Goal: Consume media (video, audio)

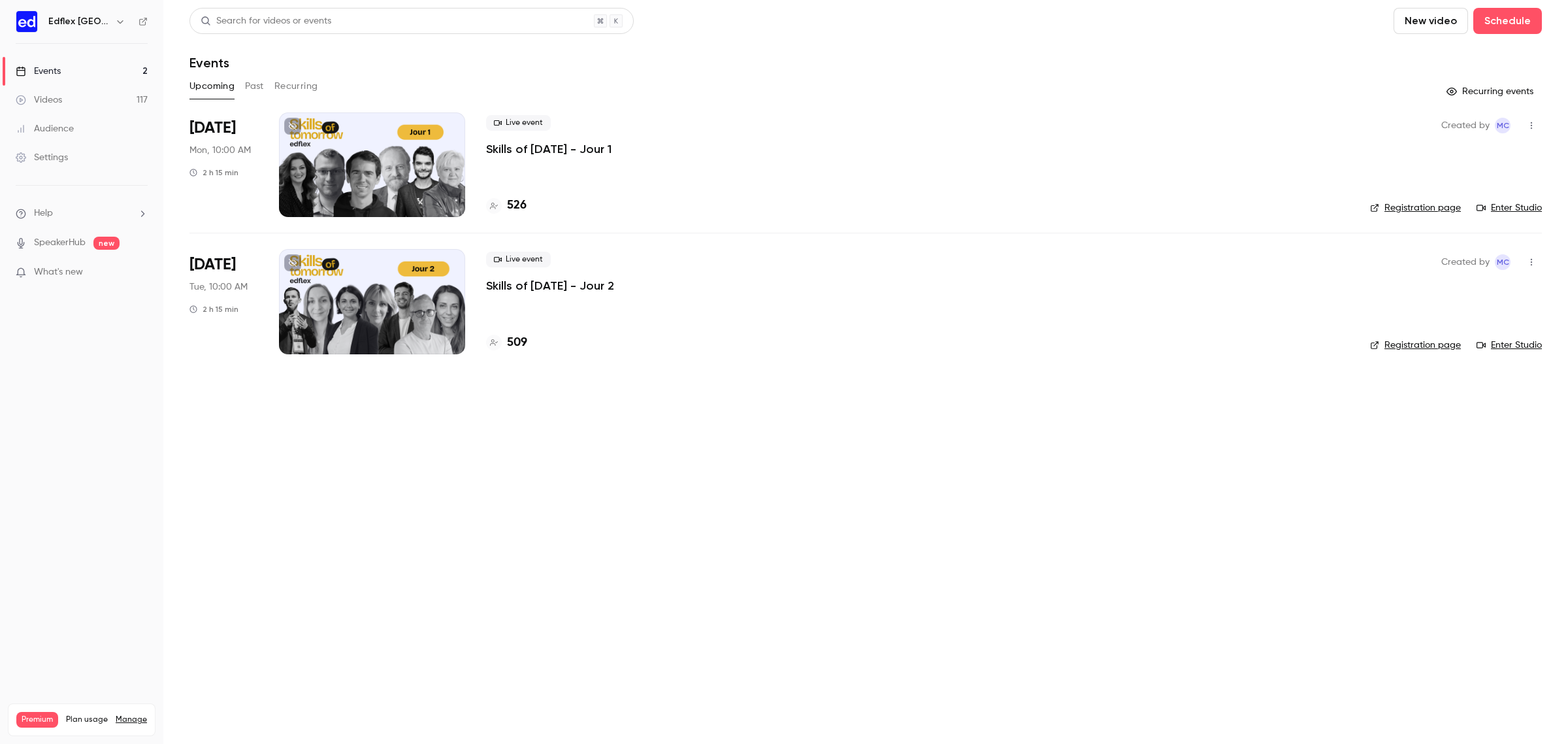
click at [255, 89] on button "Past" at bounding box center [254, 86] width 19 height 21
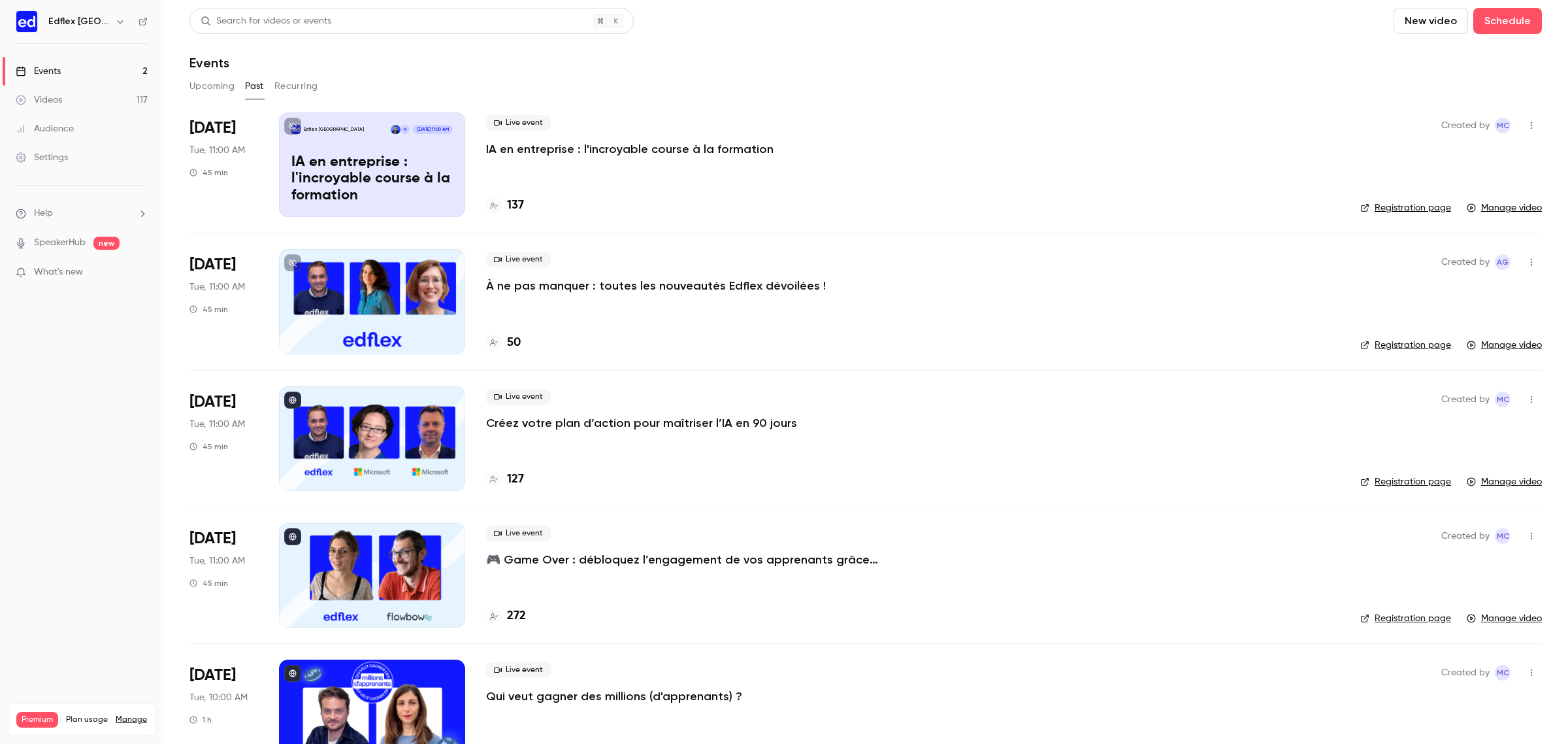
click at [51, 103] on div "Videos" at bounding box center [38, 100] width 46 height 13
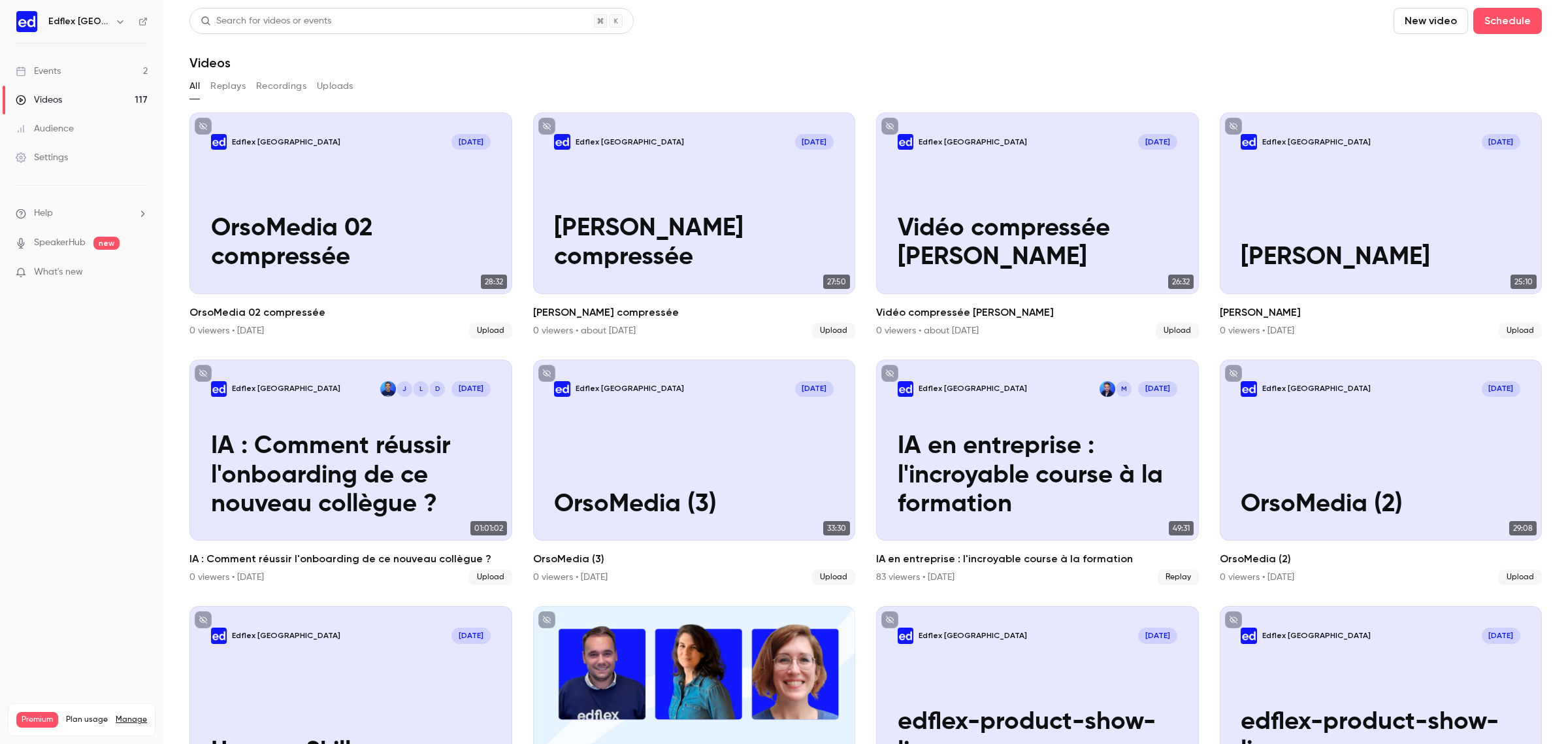
click at [230, 92] on button "Replays" at bounding box center [228, 86] width 35 height 21
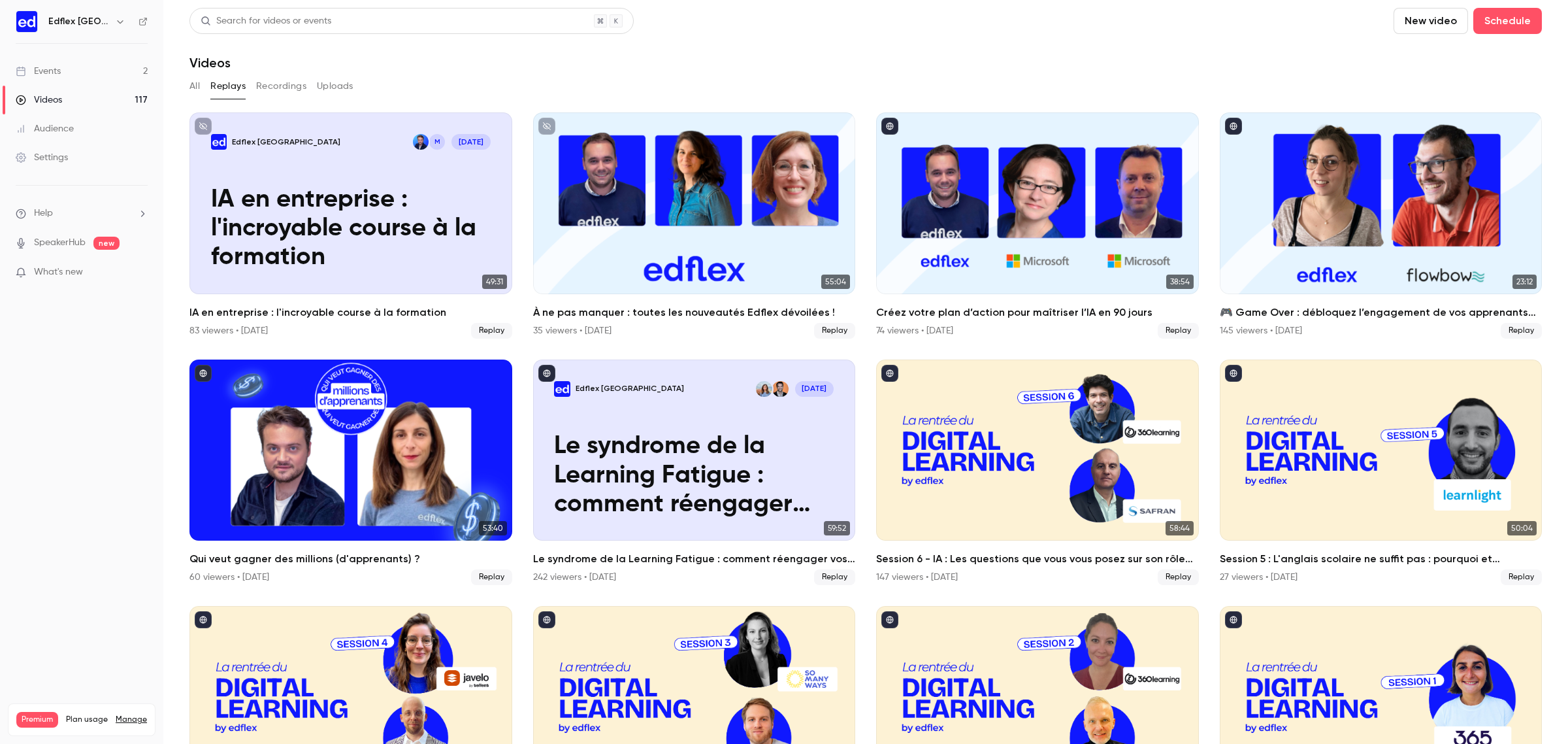
click at [189, 90] on button "All" at bounding box center [194, 86] width 10 height 21
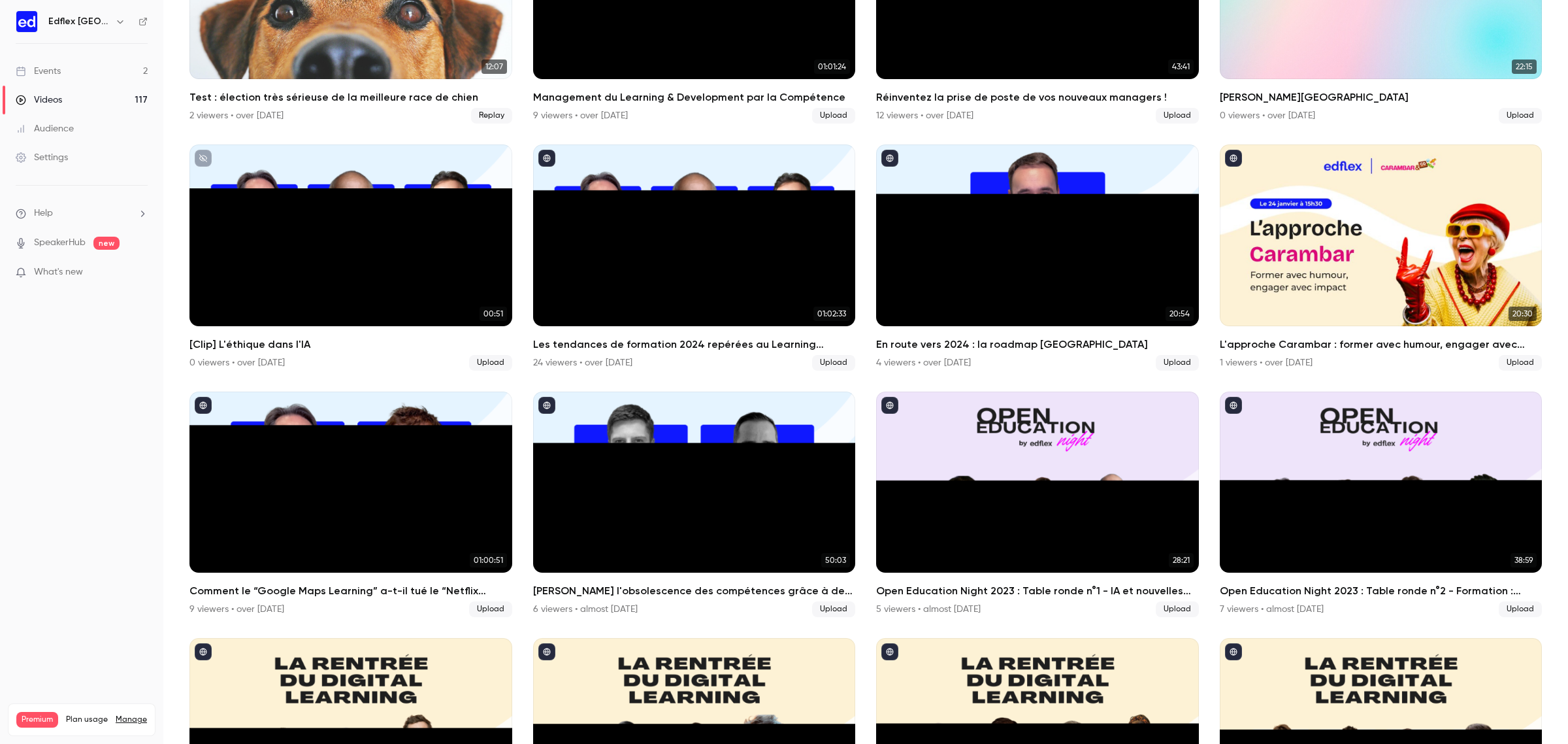
scroll to position [4657, 0]
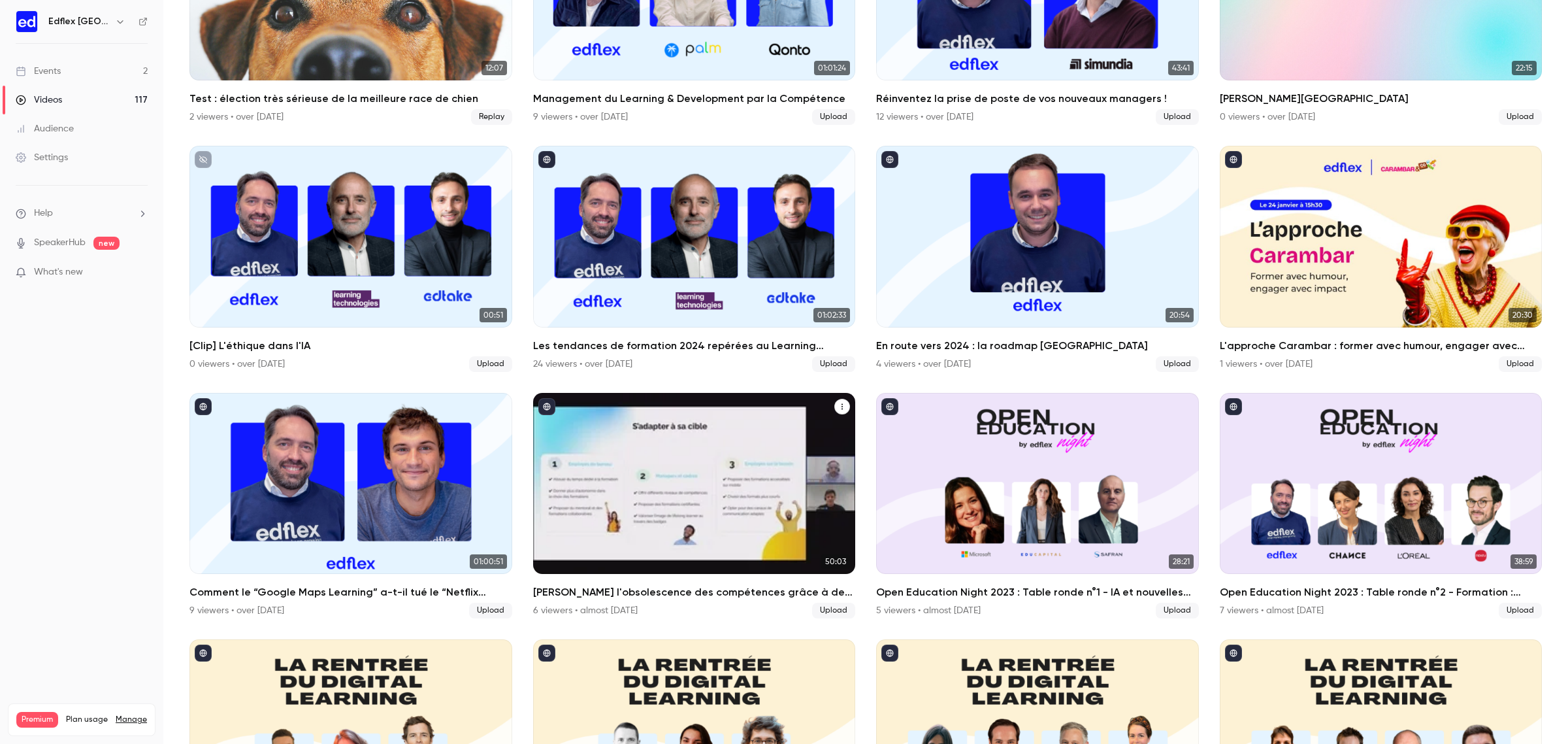
click at [621, 445] on div "Défiez l'obsolescence des compétences grâce à des stratégies innovantes" at bounding box center [694, 483] width 323 height 181
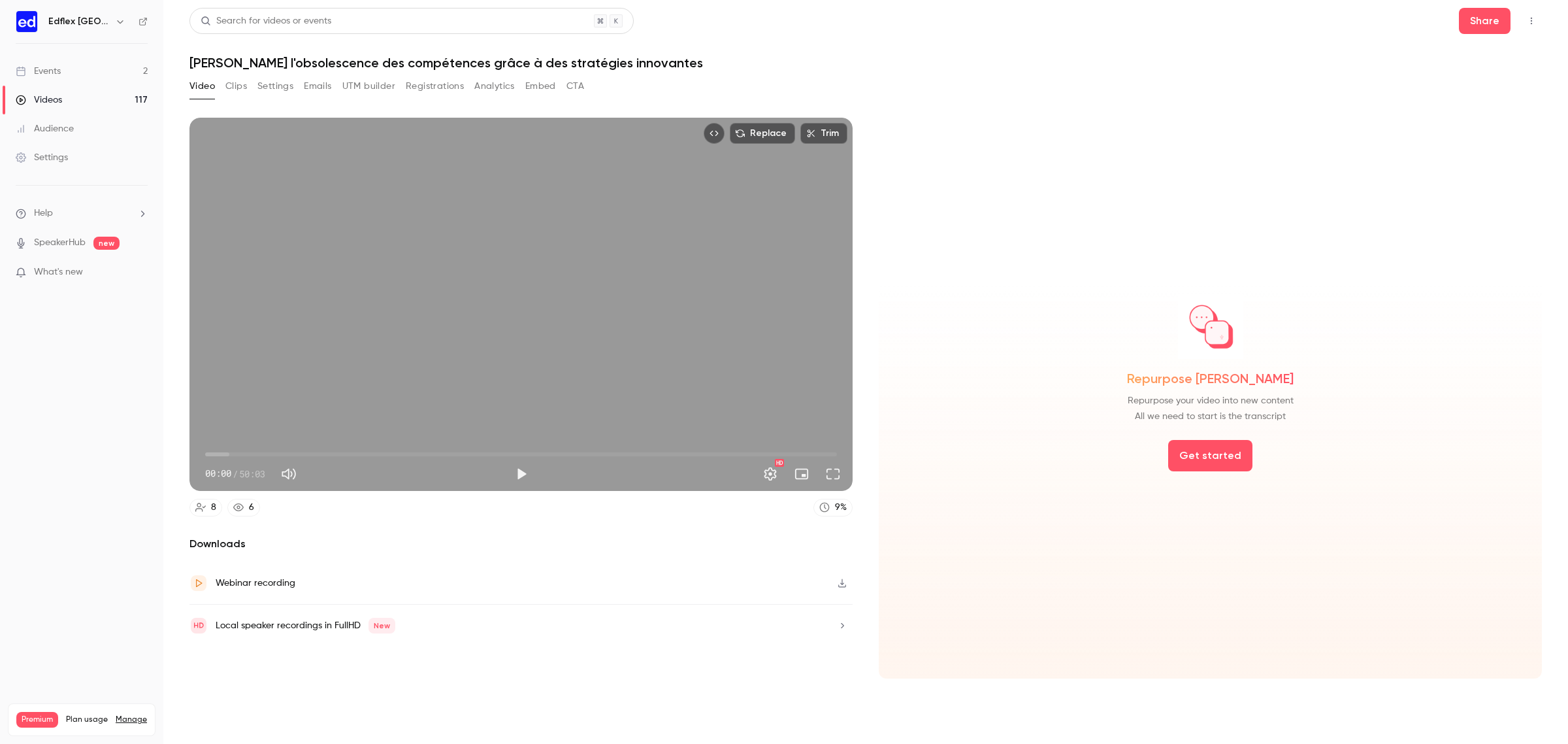
click at [93, 65] on link "Events 2" at bounding box center [82, 71] width 163 height 29
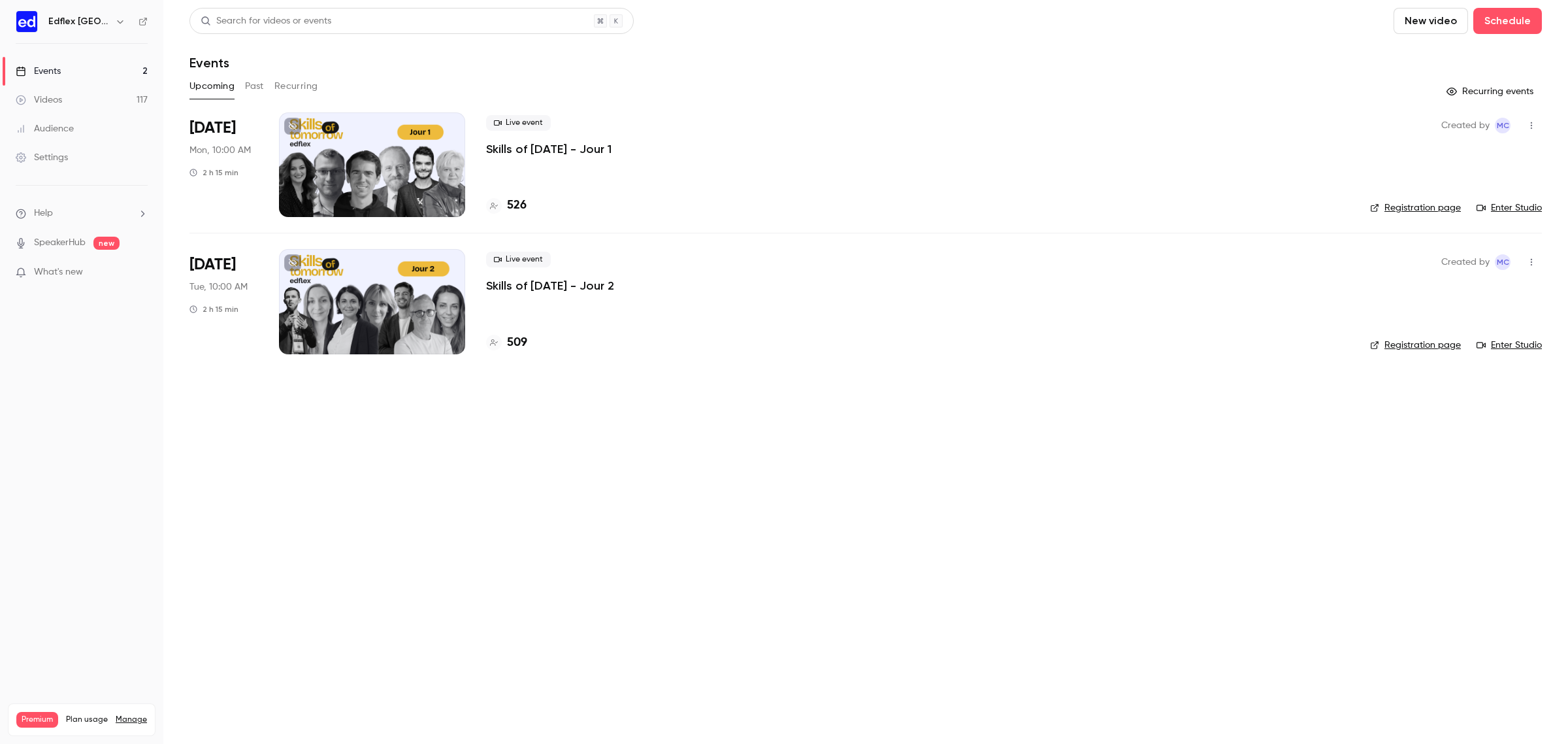
click at [353, 170] on div at bounding box center [371, 164] width 186 height 104
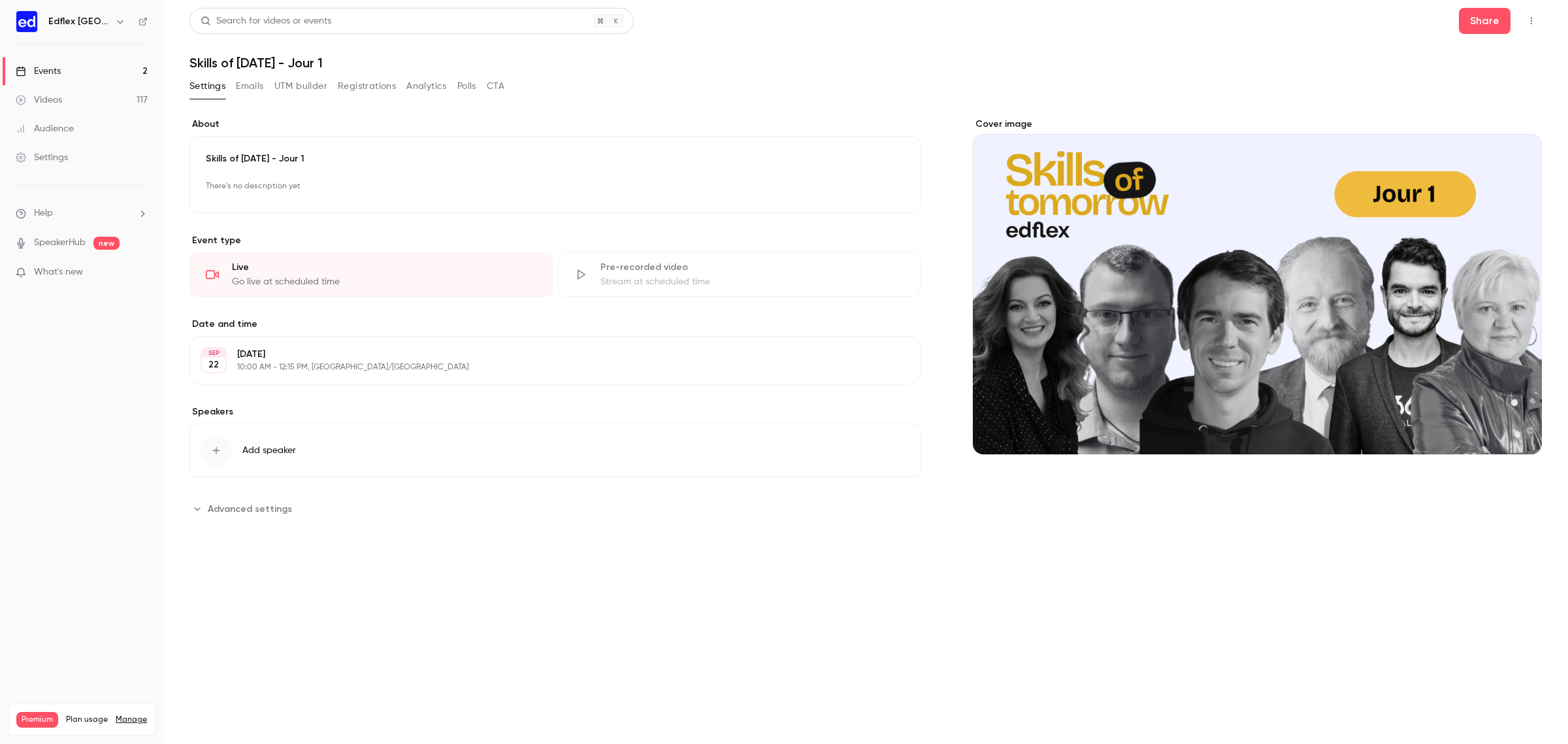
click at [1530, 20] on icon "button" at bounding box center [1531, 21] width 10 height 9
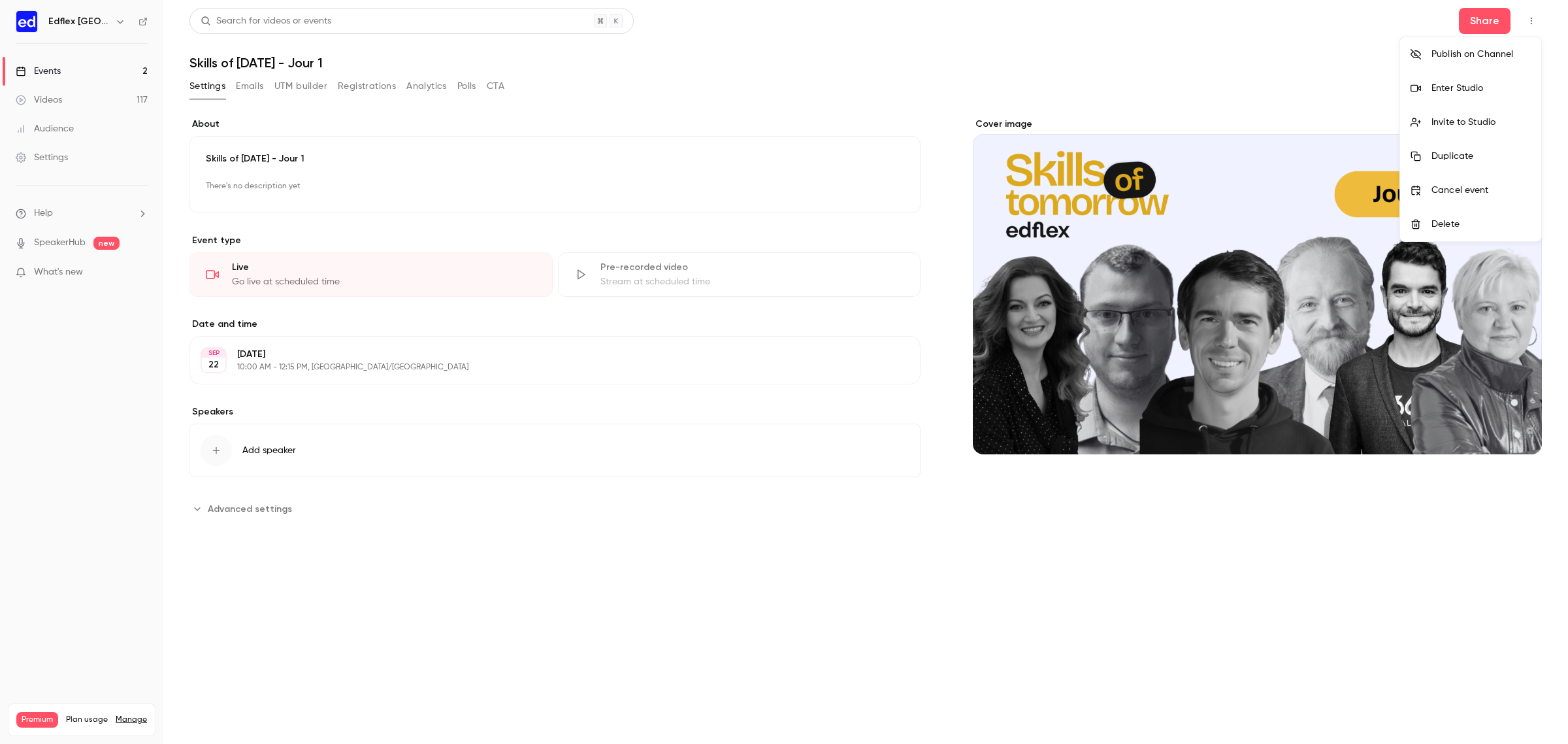
click at [1451, 79] on li "Enter Studio" at bounding box center [1471, 88] width 141 height 34
